Goal: Task Accomplishment & Management: Complete application form

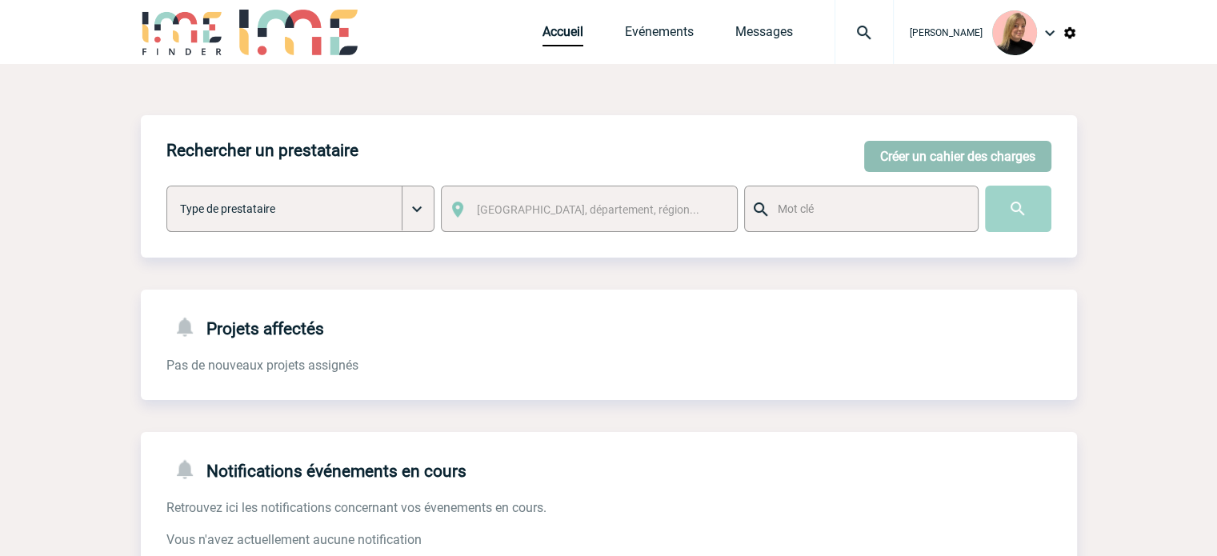
click at [939, 163] on button "Créer un cahier des charges" at bounding box center [957, 156] width 187 height 31
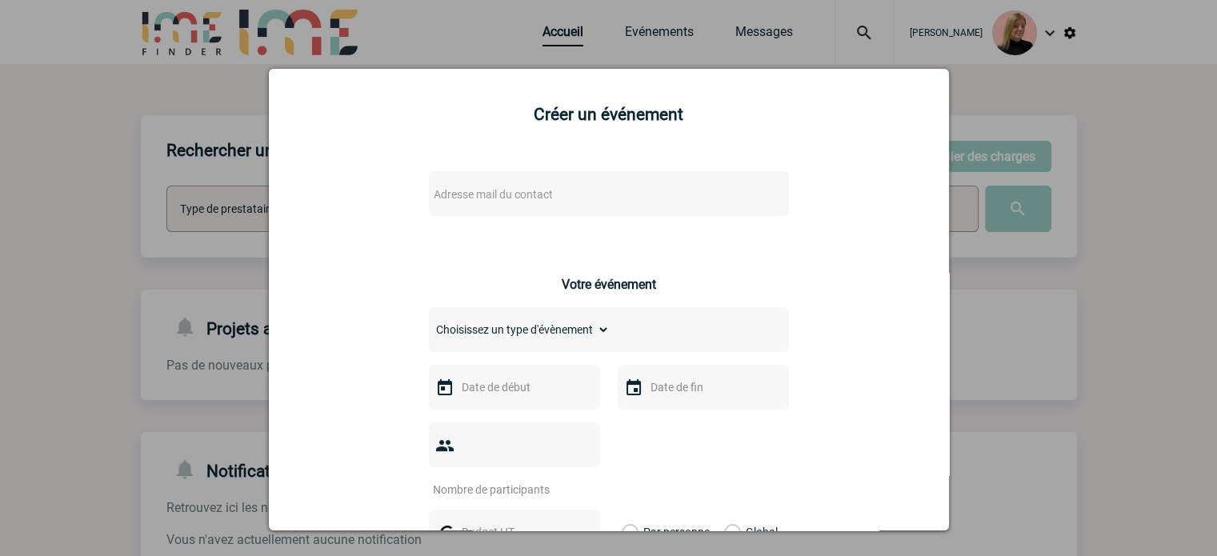
click at [666, 209] on div "Adresse mail du contact" at bounding box center [609, 193] width 360 height 45
click at [666, 206] on span "Adresse mail du contact" at bounding box center [567, 194] width 280 height 22
type input "raphaelle.piz"
drag, startPoint x: 150, startPoint y: 201, endPoint x: 182, endPoint y: 194, distance: 33.4
click at [150, 200] on div at bounding box center [608, 278] width 1217 height 556
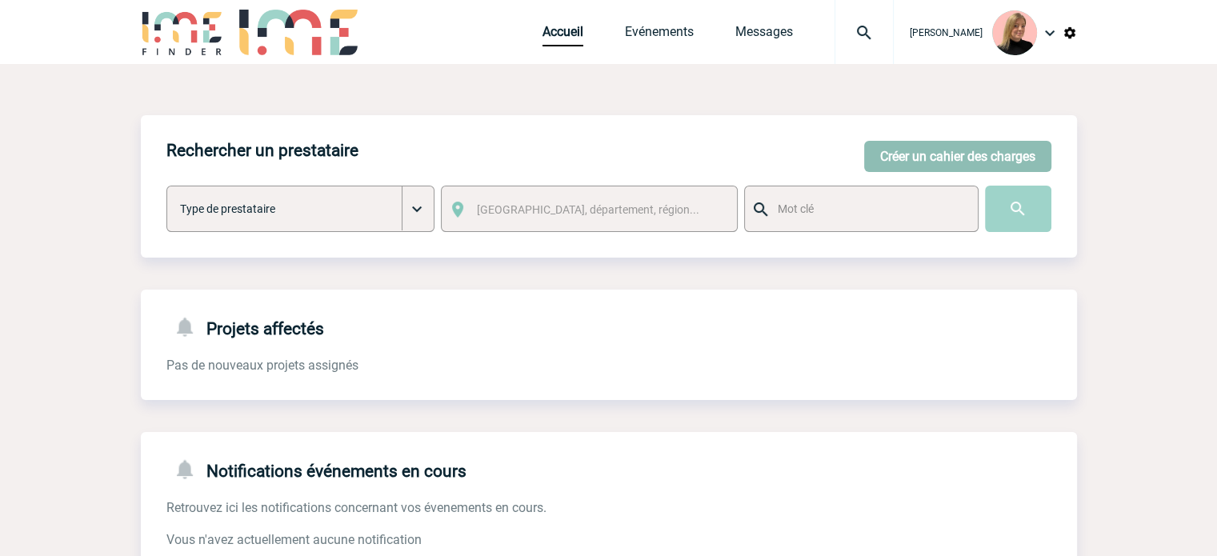
click at [915, 150] on button "Créer un cahier des charges" at bounding box center [957, 156] width 187 height 31
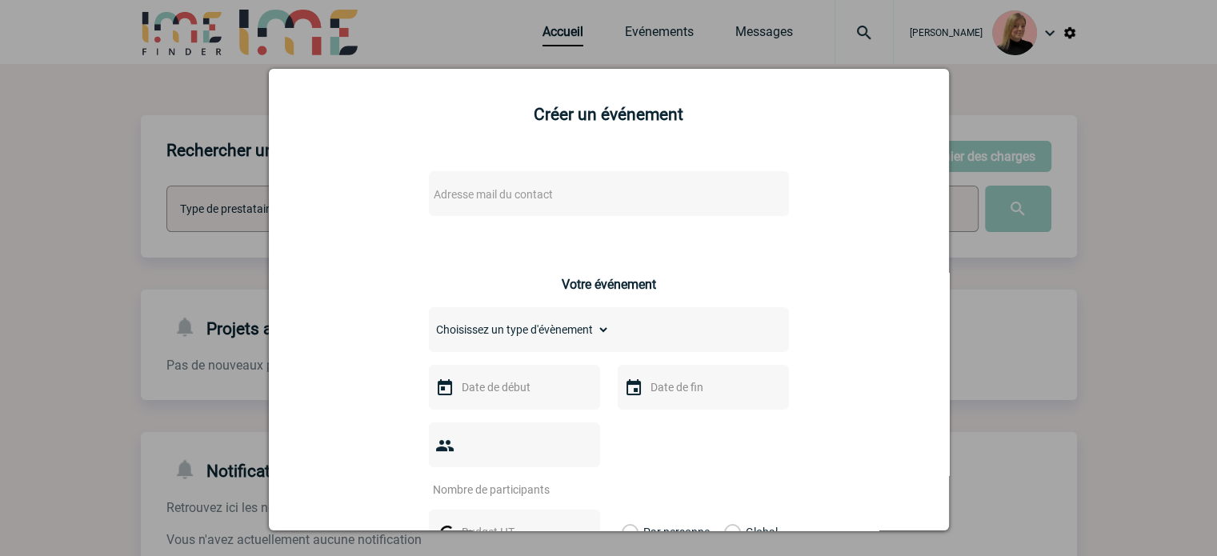
click at [726, 194] on div "Adresse mail du contact" at bounding box center [609, 193] width 360 height 45
drag, startPoint x: 702, startPoint y: 190, endPoint x: 684, endPoint y: 191, distance: 17.6
click at [691, 190] on div "Adresse mail du contact" at bounding box center [609, 193] width 360 height 45
click at [604, 197] on span "Adresse mail du contact" at bounding box center [567, 194] width 280 height 22
type input "raphaelle.p"
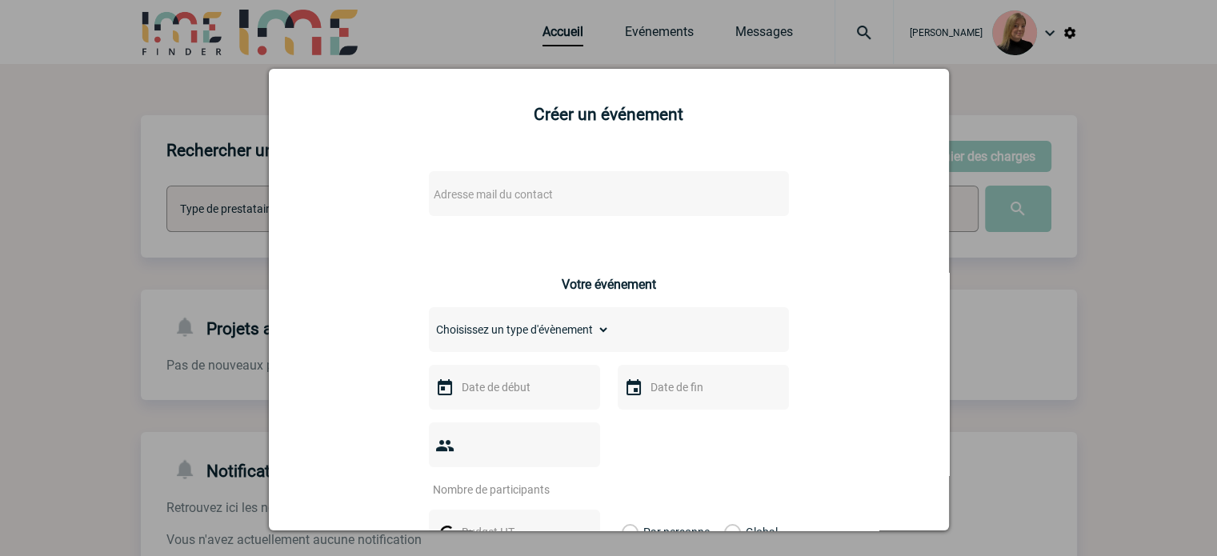
click at [1007, 166] on div at bounding box center [608, 278] width 1217 height 556
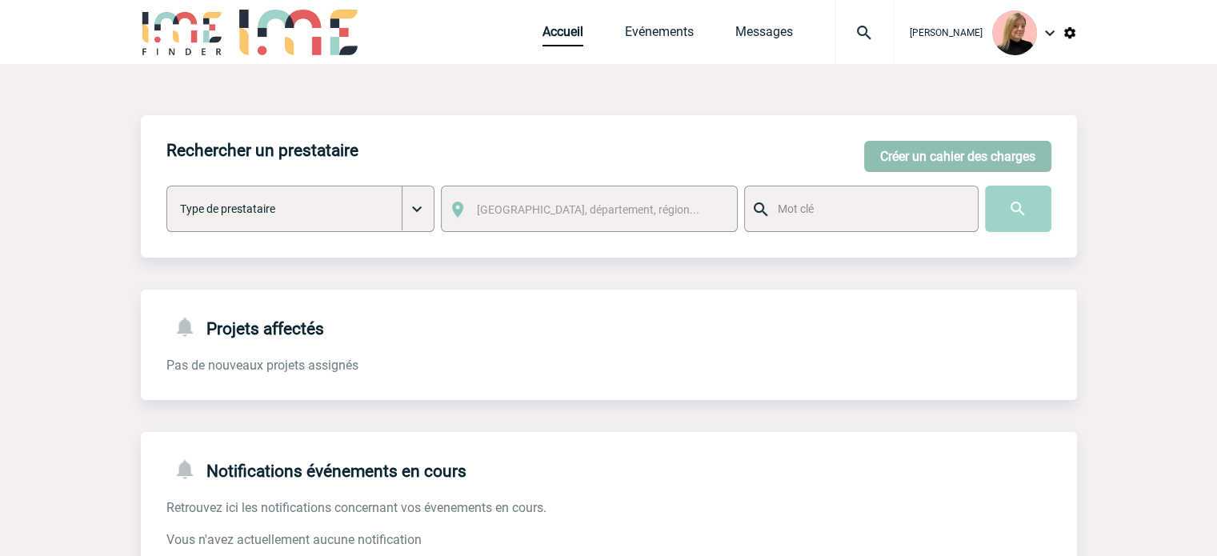
click at [882, 153] on button "Créer un cahier des charges" at bounding box center [957, 156] width 187 height 31
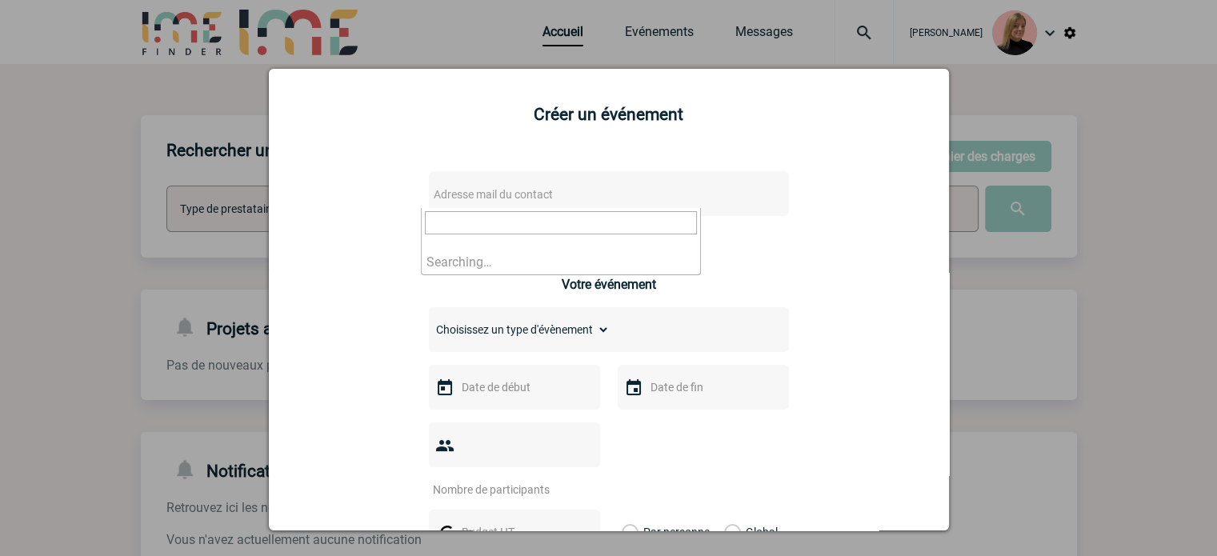
drag, startPoint x: 633, startPoint y: 185, endPoint x: 615, endPoint y: 181, distance: 18.1
click at [631, 187] on span "Adresse mail du contact" at bounding box center [567, 194] width 280 height 22
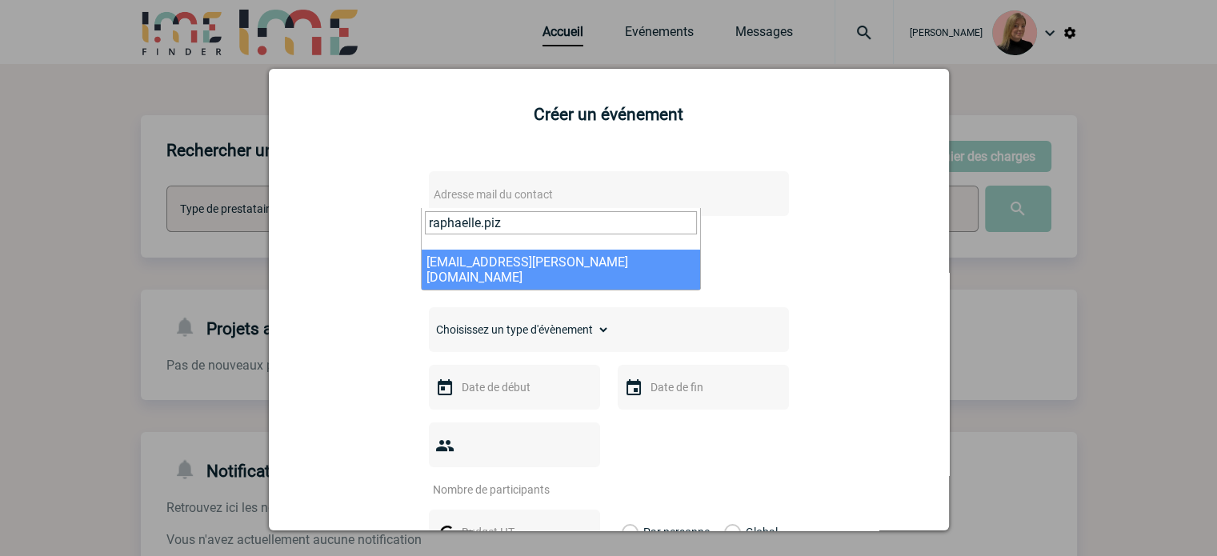
type input "raphaelle.piz"
drag, startPoint x: 557, startPoint y: 270, endPoint x: 560, endPoint y: 258, distance: 11.7
select select "132827"
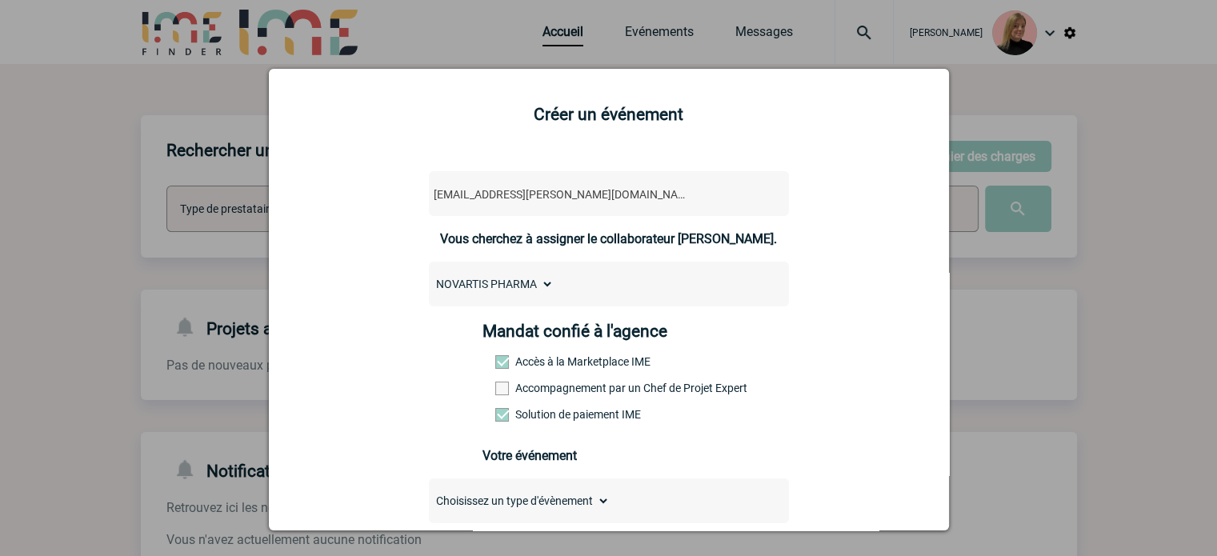
click at [569, 399] on div "Mandat confié à l'agence Accès à la Marketplace IME Accompagnement par un Chef …" at bounding box center [608, 377] width 252 height 111
click at [566, 387] on label "Accompagnement par un Chef de Projet Expert" at bounding box center [530, 388] width 70 height 13
click at [0, 0] on input "Accompagnement par un Chef de Projet Expert" at bounding box center [0, 0] width 0 height 0
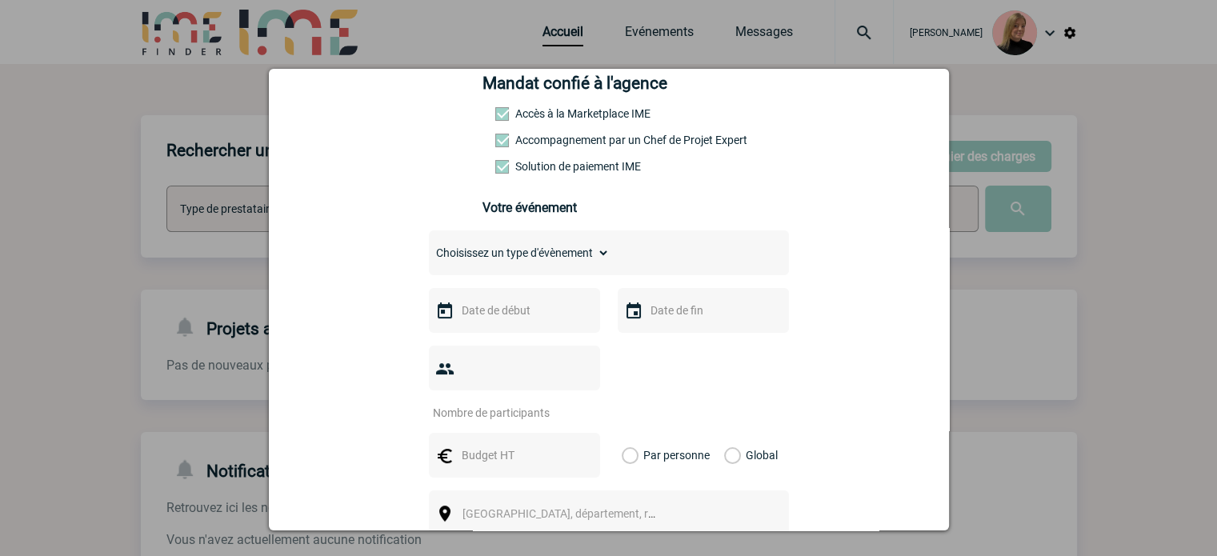
scroll to position [320, 0]
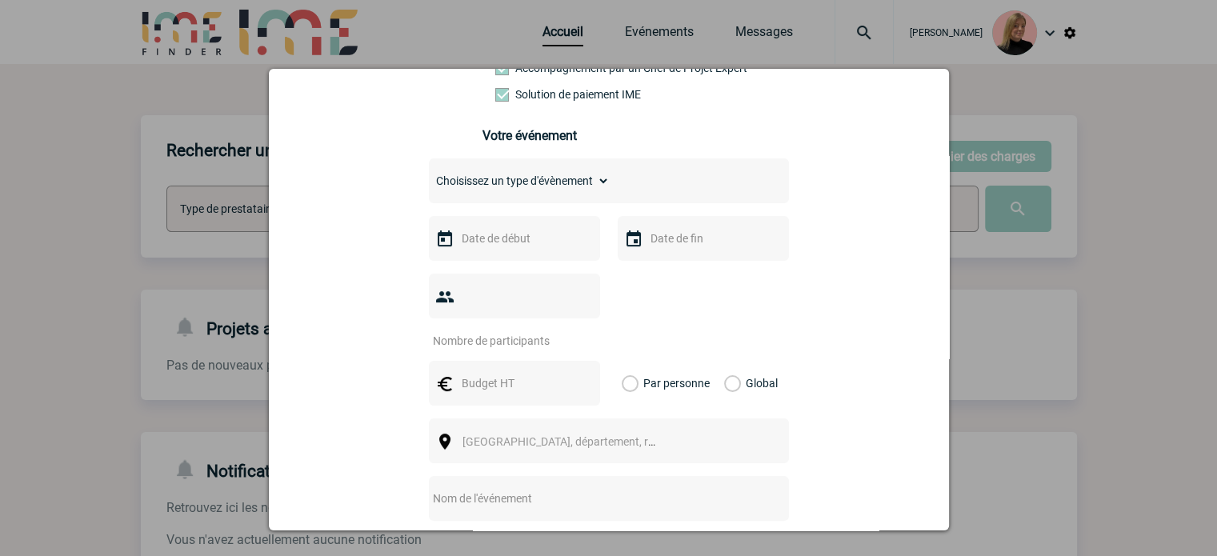
click at [579, 192] on select "Choisissez un type d'évènement Séminaire avec nuitée Séminaire sans nuitée Repa…" at bounding box center [519, 181] width 181 height 22
select select "2"
click at [429, 174] on select "Choisissez un type d'évènement Séminaire avec nuitée Séminaire sans nuitée Repa…" at bounding box center [519, 181] width 181 height 22
click at [499, 238] on input "text" at bounding box center [513, 238] width 110 height 21
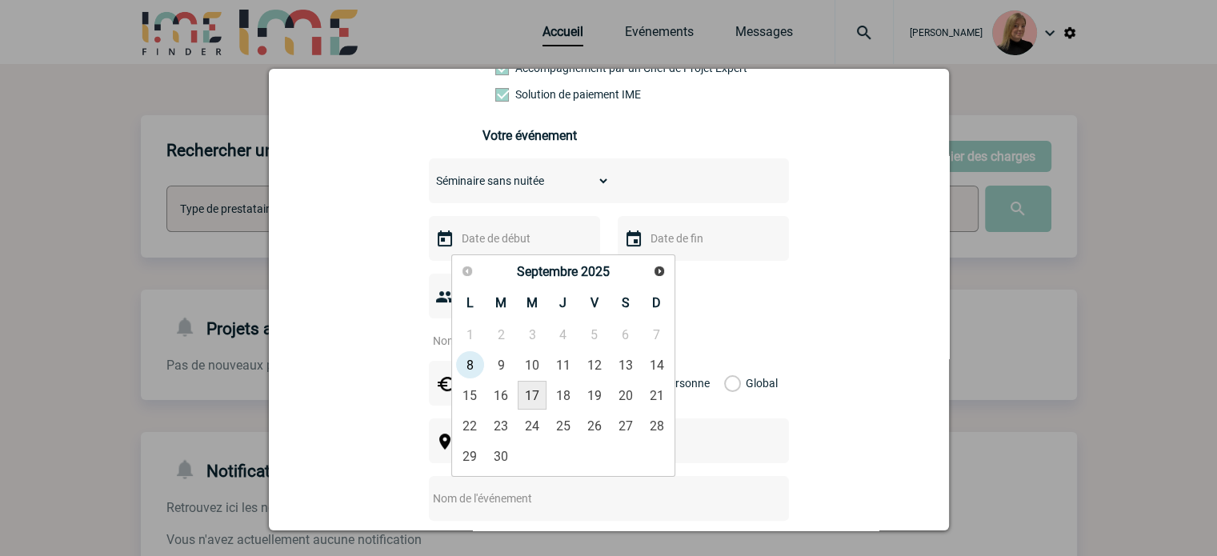
click at [534, 394] on link "17" at bounding box center [533, 395] width 30 height 29
type input "[DATE]"
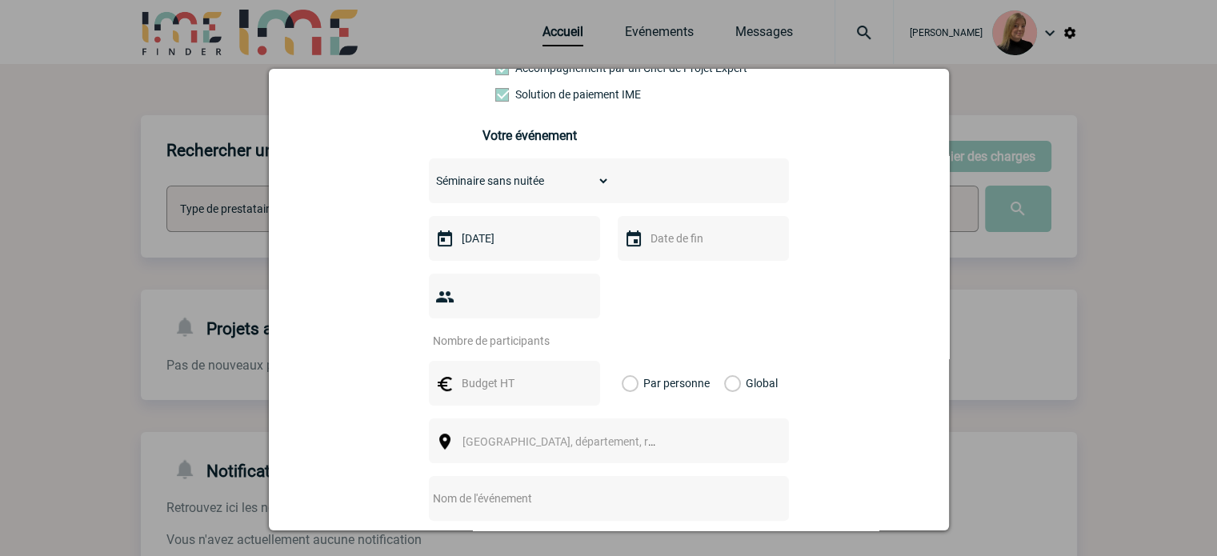
click at [492, 330] on input "number" at bounding box center [504, 340] width 150 height 21
type input "25"
drag, startPoint x: 478, startPoint y: 364, endPoint x: 660, endPoint y: 382, distance: 182.6
click at [478, 373] on input "text" at bounding box center [513, 383] width 110 height 21
drag, startPoint x: 743, startPoint y: 355, endPoint x: 725, endPoint y: 358, distance: 17.8
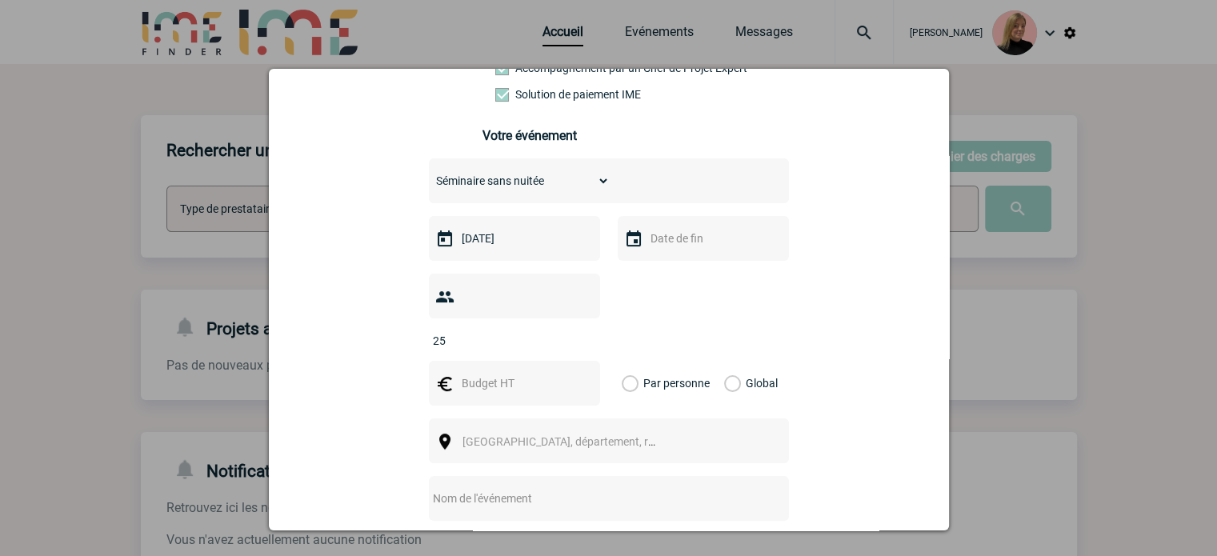
click at [735, 361] on label "Global" at bounding box center [729, 383] width 10 height 45
click at [724, 361] on label "Global" at bounding box center [729, 383] width 10 height 45
click at [0, 0] on input "Global" at bounding box center [0, 0] width 0 height 0
click at [510, 373] on input "text" at bounding box center [513, 383] width 110 height 21
type input "10000"
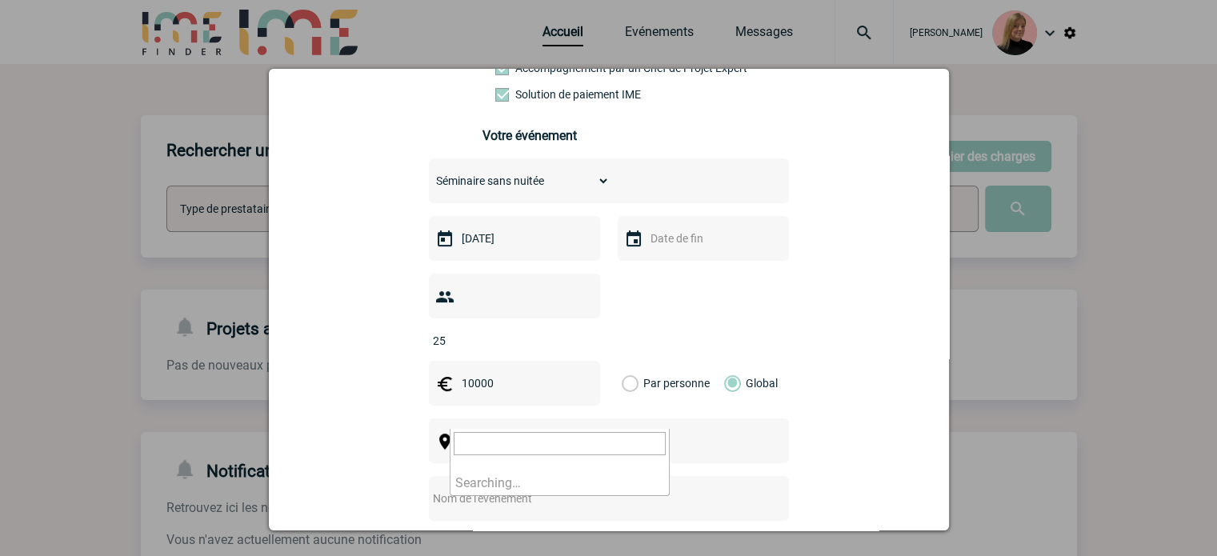
click at [554, 435] on span "[GEOGRAPHIC_DATA], département, région..." at bounding box center [573, 441] width 222 height 13
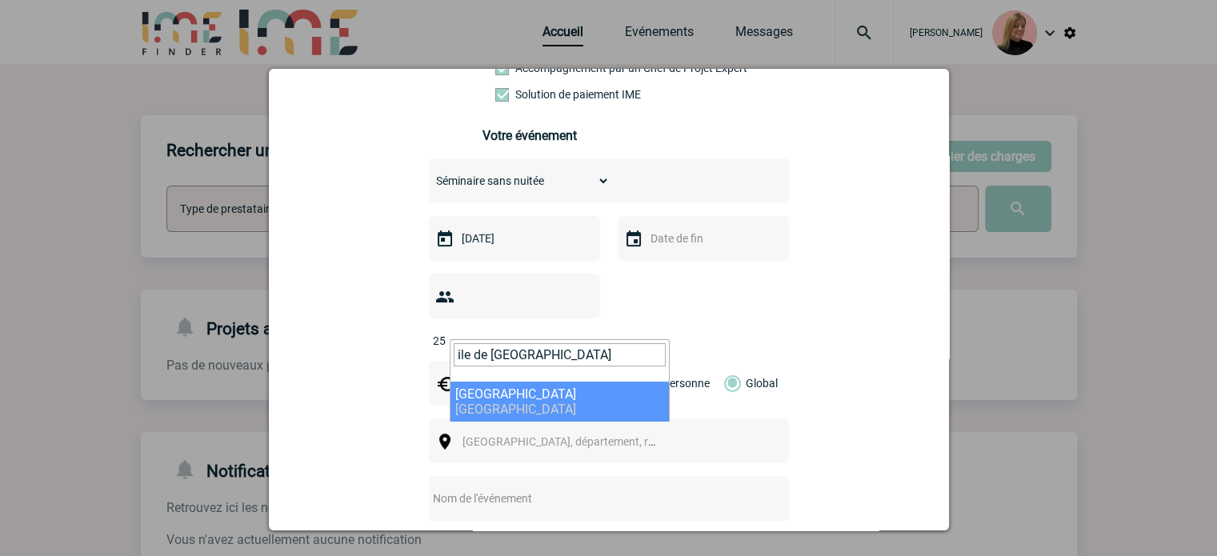
type input "ile de [GEOGRAPHIC_DATA]"
select select "2"
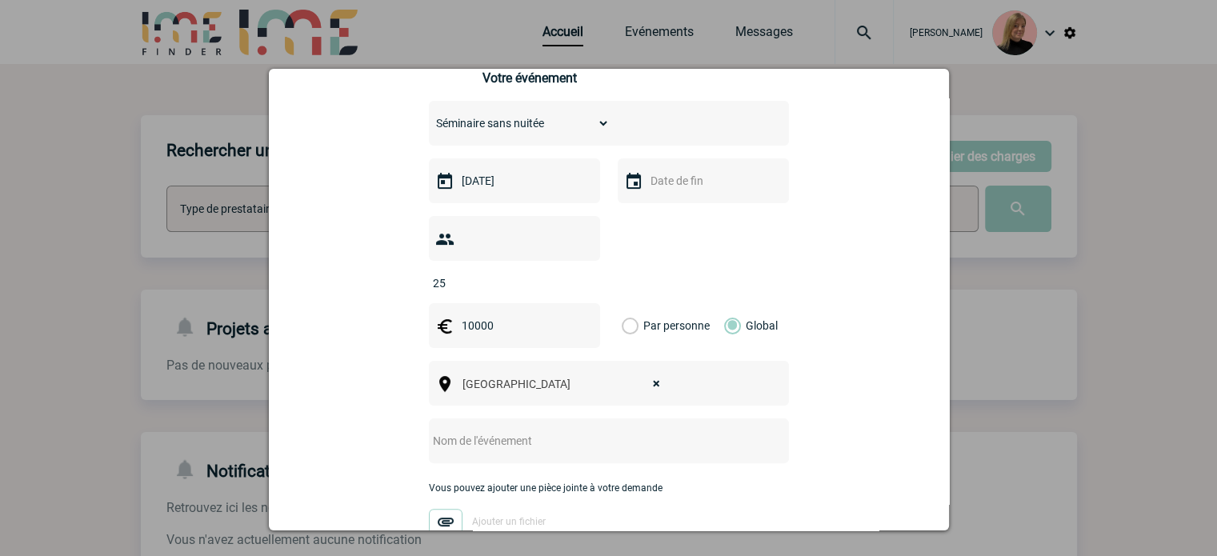
scroll to position [480, 0]
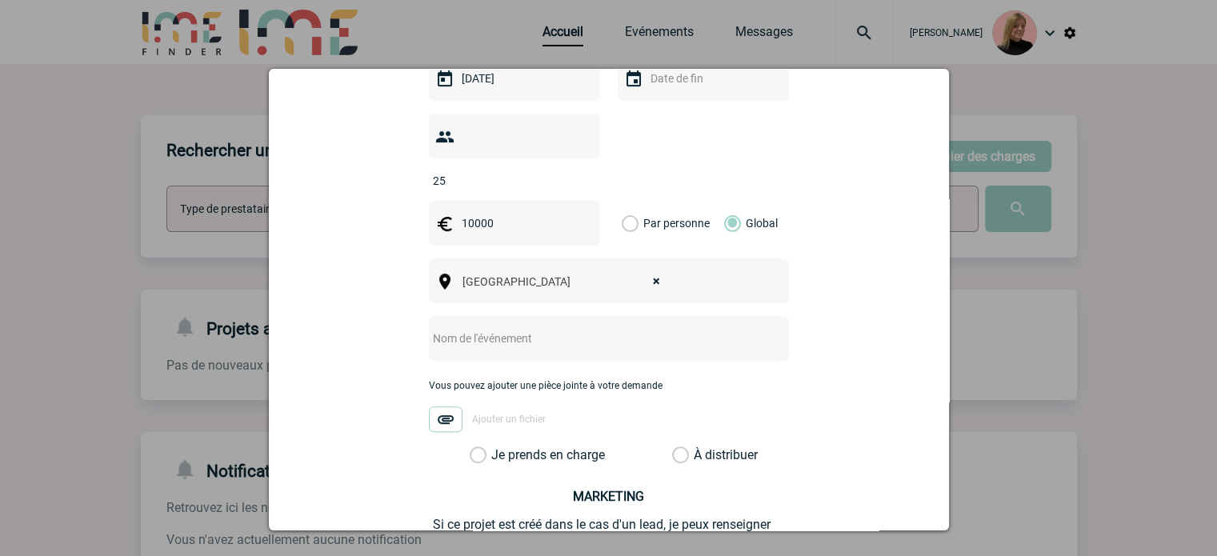
click at [473, 328] on input "text" at bounding box center [588, 338] width 318 height 21
paste input "Journée d'équipe du [DATE]"
type input "Journée d'équipe du [DATE]"
click at [482, 447] on label "Je prends en charge" at bounding box center [483, 455] width 27 height 16
click at [0, 0] on input "Je prends en charge" at bounding box center [0, 0] width 0 height 0
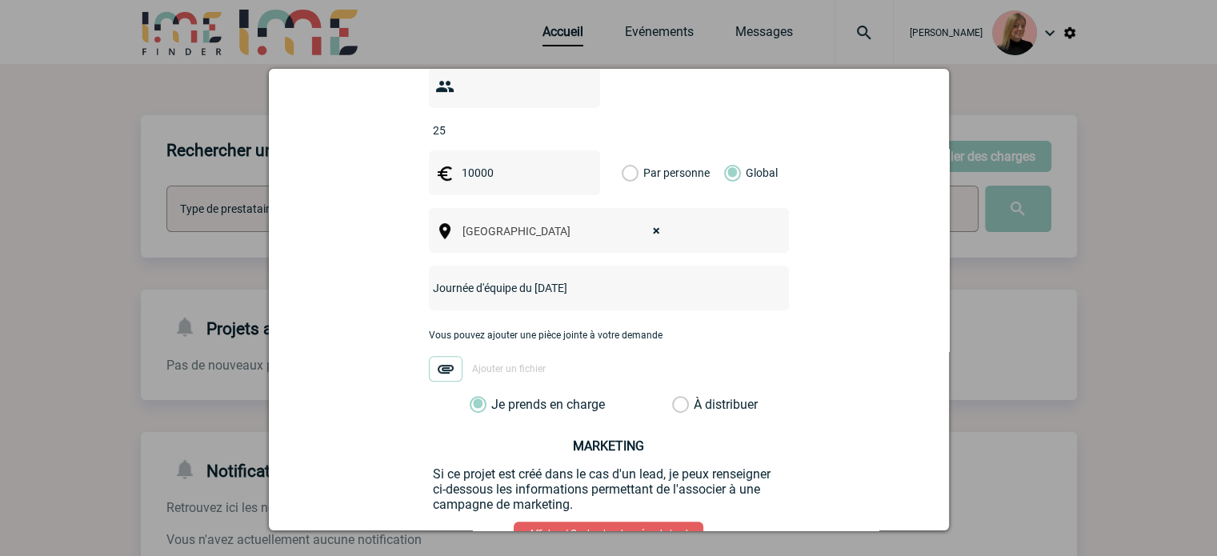
scroll to position [623, 0]
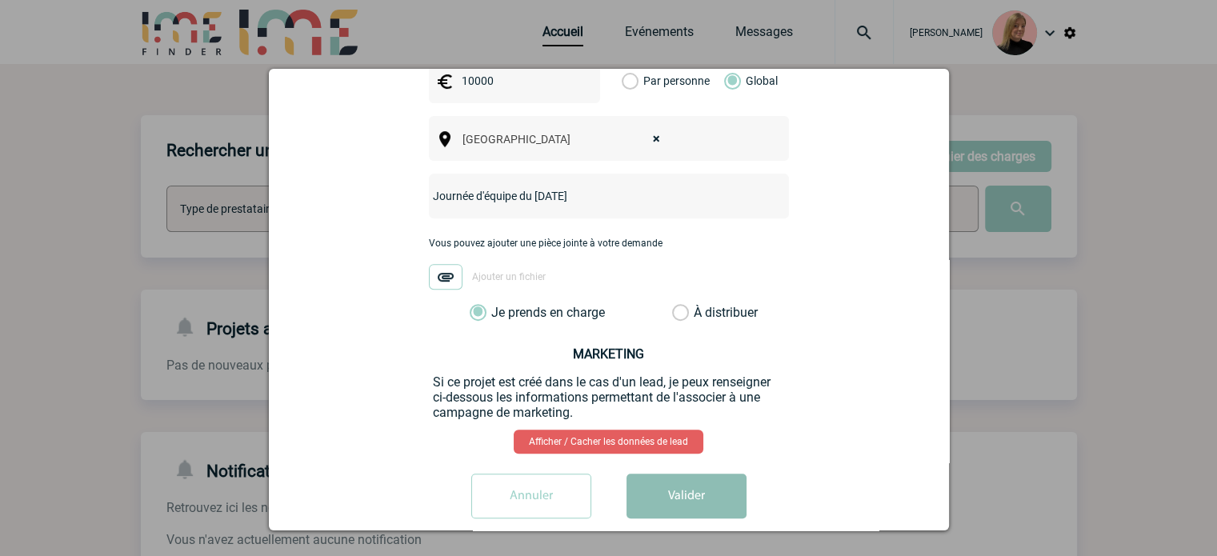
click at [685, 474] on button "Valider" at bounding box center [687, 496] width 120 height 45
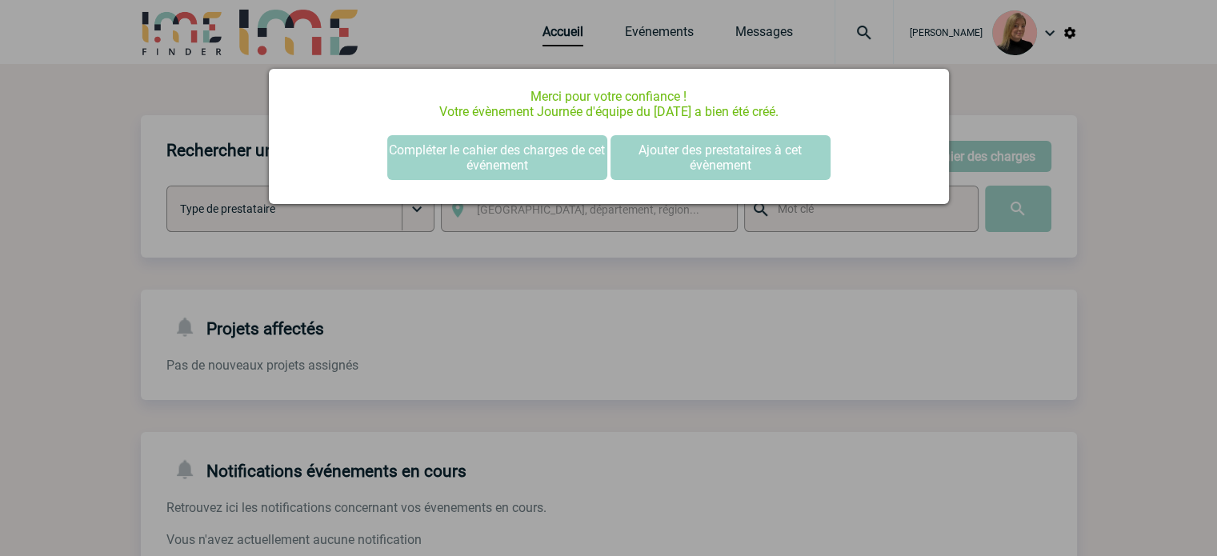
scroll to position [0, 0]
click at [550, 159] on button "Compléter le cahier des charges de cet événement" at bounding box center [497, 157] width 220 height 45
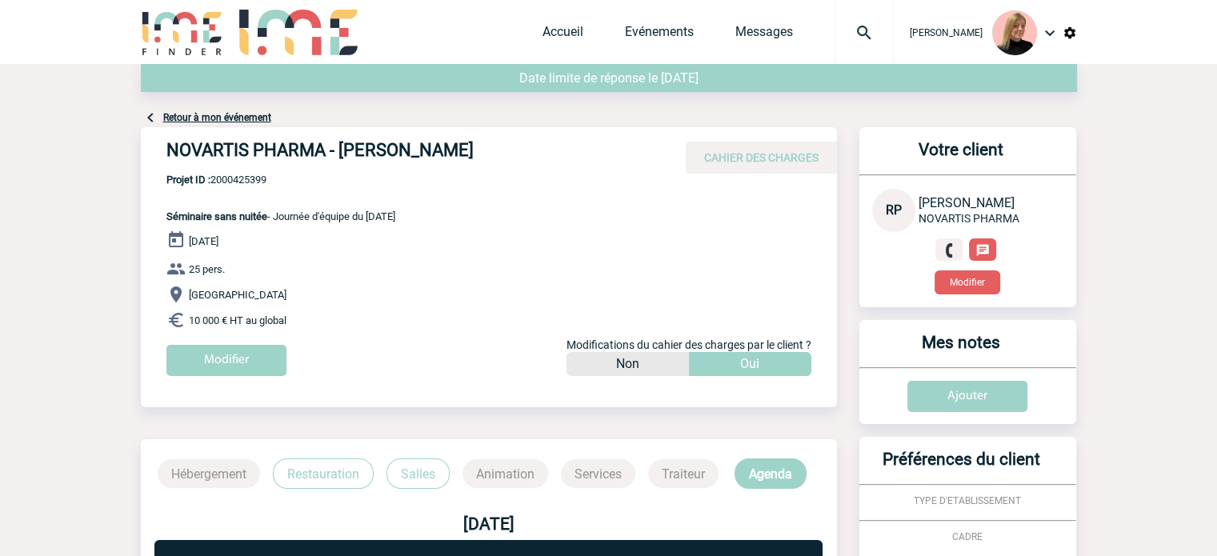
drag, startPoint x: 169, startPoint y: 147, endPoint x: 491, endPoint y: 149, distance: 322.5
click at [490, 149] on h4 "NOVARTIS PHARMA - Raphaelle PIZANO" at bounding box center [406, 153] width 480 height 27
copy h4 "NOVARTIS PHARMA - Raphaelle PIZANO"
